Goal: Task Accomplishment & Management: Manage account settings

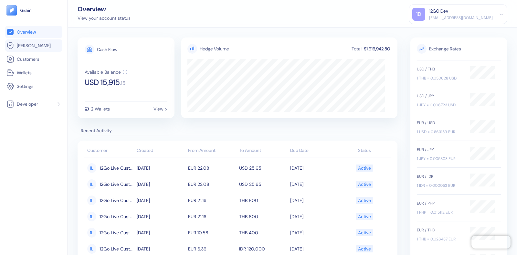
click at [32, 47] on span "[PERSON_NAME]" at bounding box center [34, 45] width 34 height 6
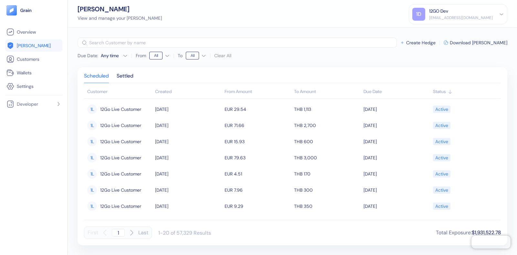
click at [444, 15] on div "[EMAIL_ADDRESS][DOMAIN_NAME]" at bounding box center [461, 18] width 64 height 6
click at [428, 31] on div "Sign Out" at bounding box center [430, 32] width 18 height 7
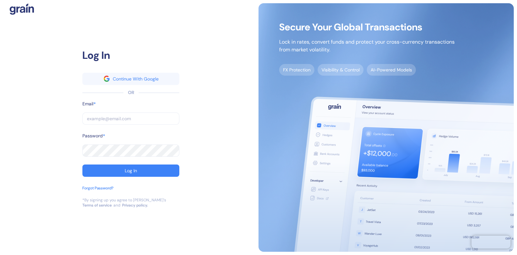
click at [126, 116] on input "text" at bounding box center [130, 118] width 97 height 12
type input "[EMAIL_ADDRESS][DOMAIN_NAME]"
